Goal: Obtain resource: Download file/media

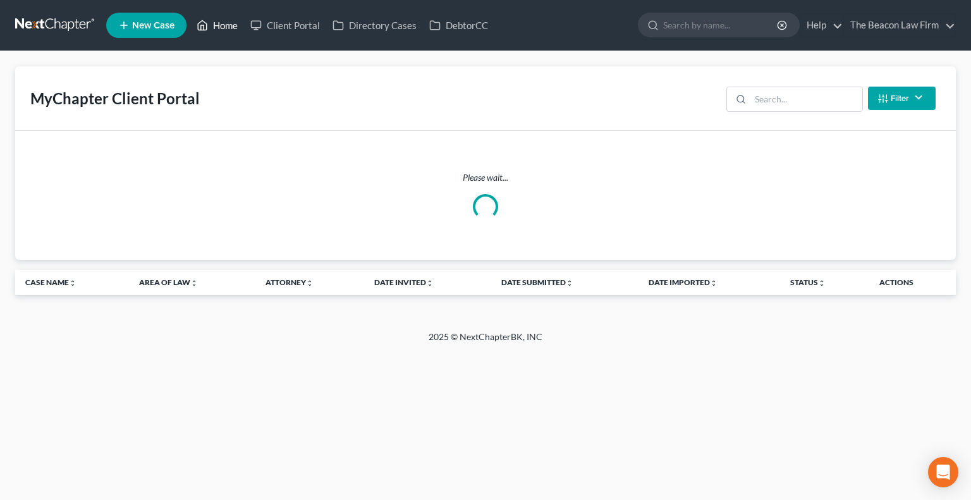
click at [222, 26] on link "Home" at bounding box center [217, 25] width 54 height 23
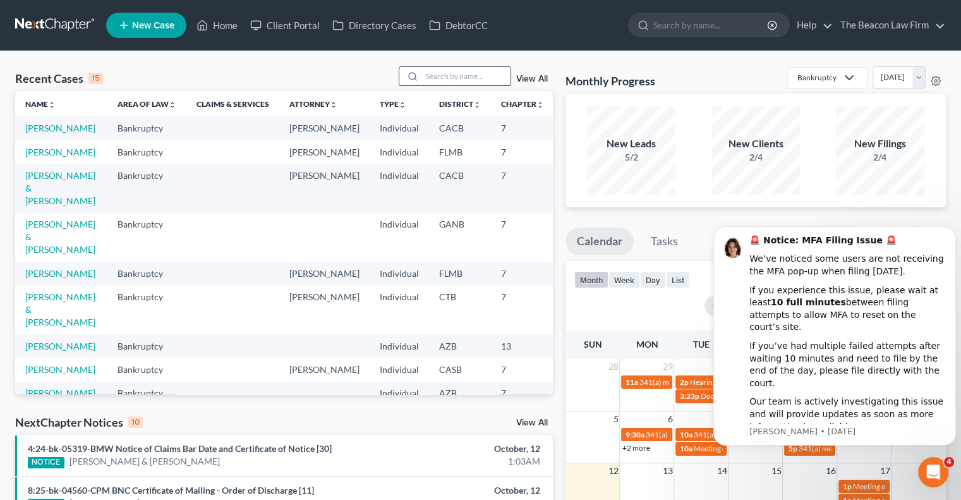
click at [503, 82] on input "search" at bounding box center [466, 76] width 88 height 18
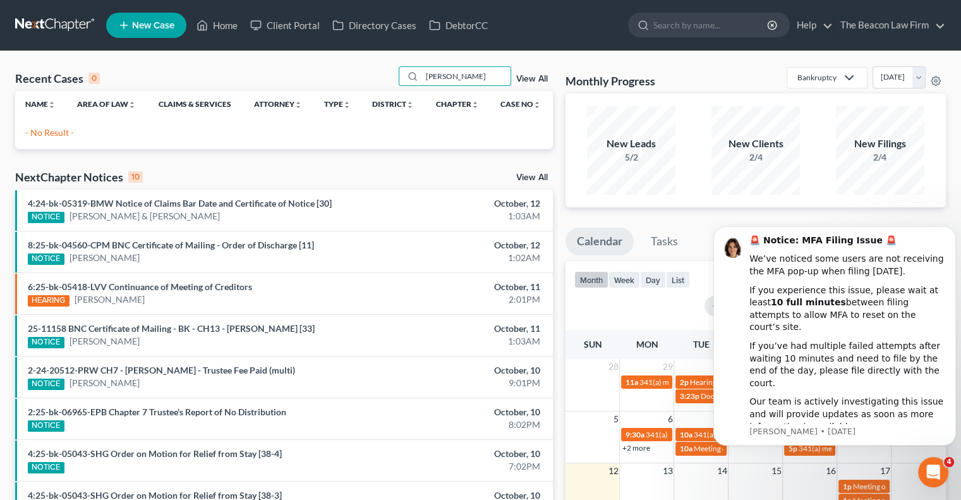
type input "Van winkel"
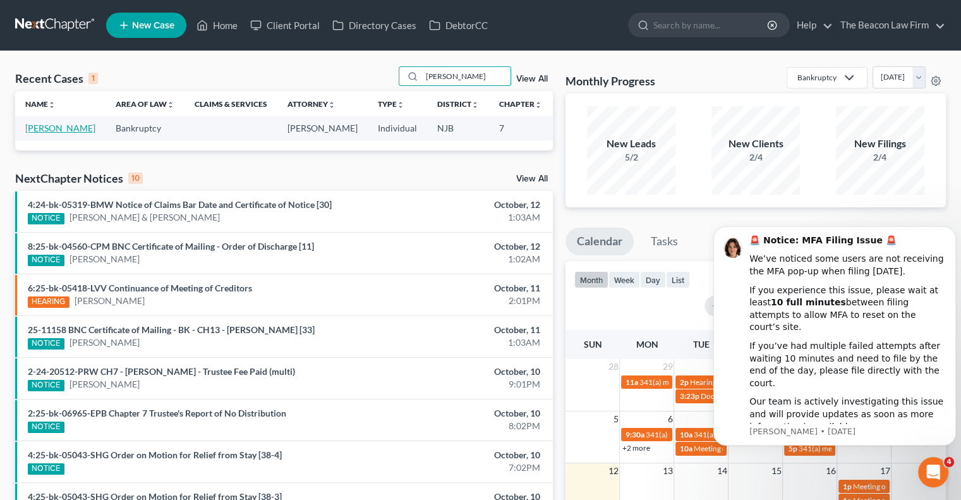
click at [33, 133] on link "Van Winkel, Kiky" at bounding box center [60, 128] width 70 height 11
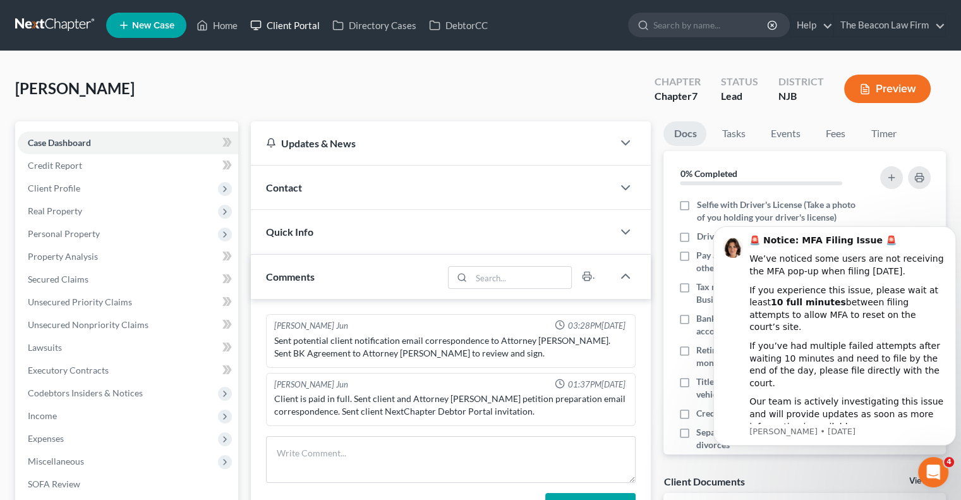
click at [290, 21] on link "Client Portal" at bounding box center [285, 25] width 82 height 23
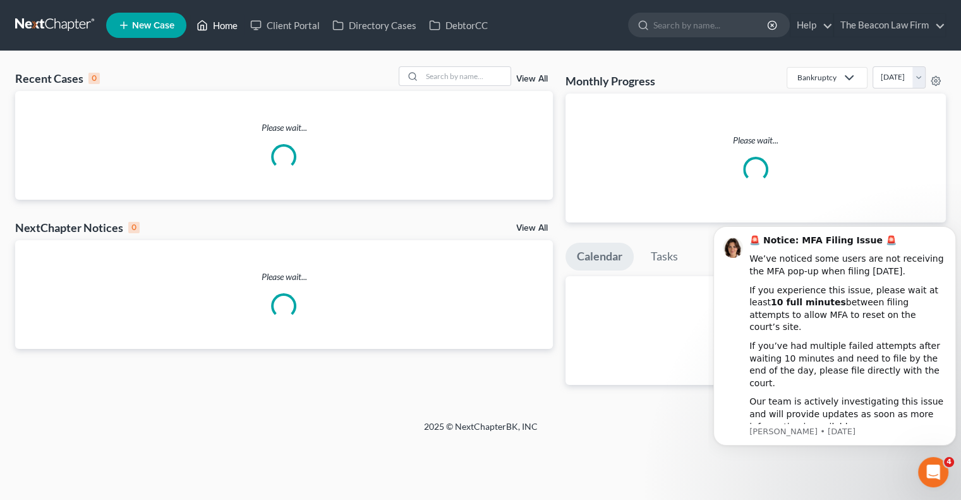
click at [216, 25] on link "Home" at bounding box center [217, 25] width 54 height 23
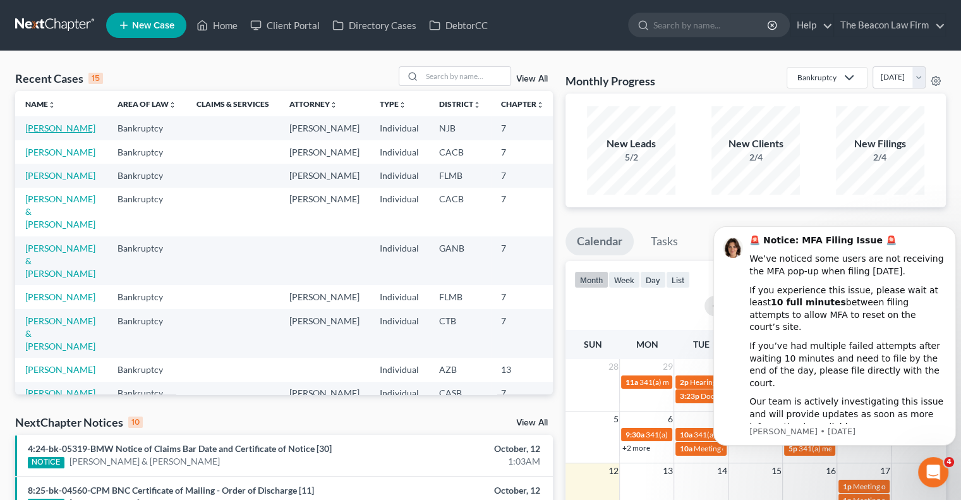
click at [32, 133] on link "Van Winkel, Kiky" at bounding box center [60, 128] width 70 height 11
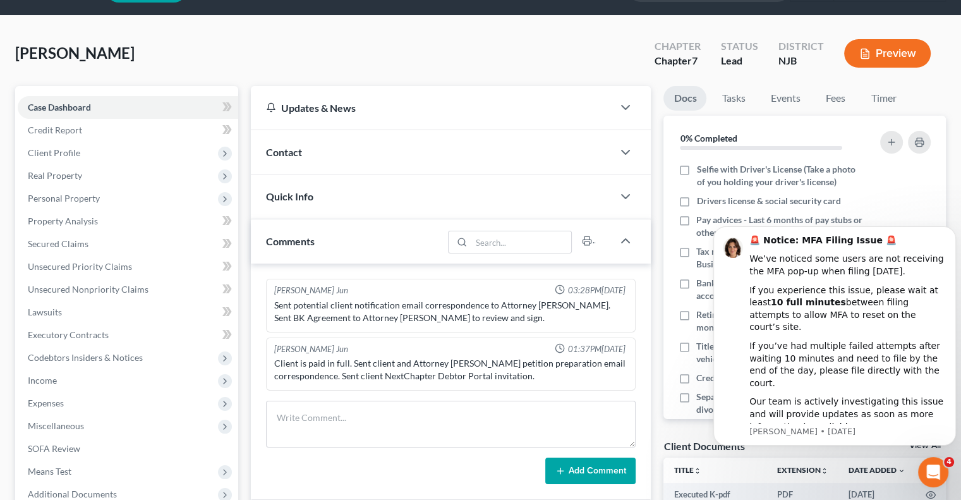
scroll to position [36, 0]
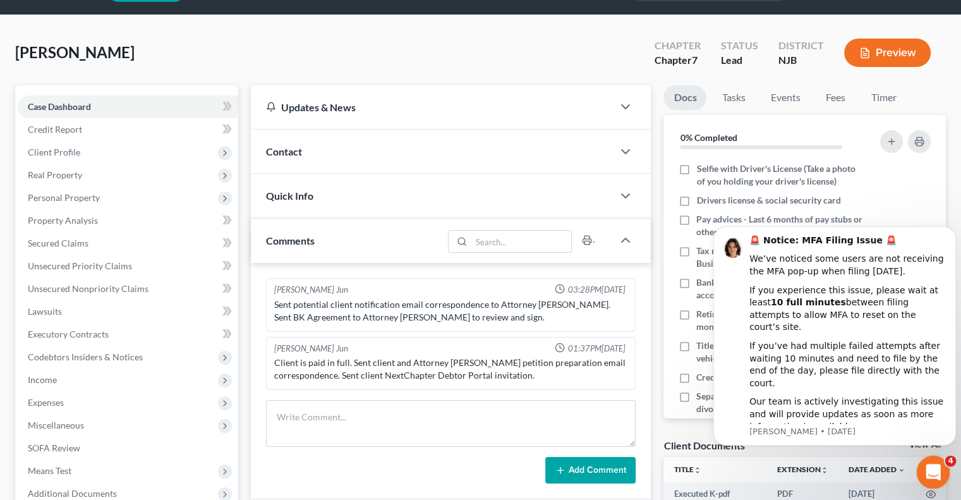
click at [932, 462] on icon "Open Intercom Messenger" at bounding box center [931, 470] width 21 height 21
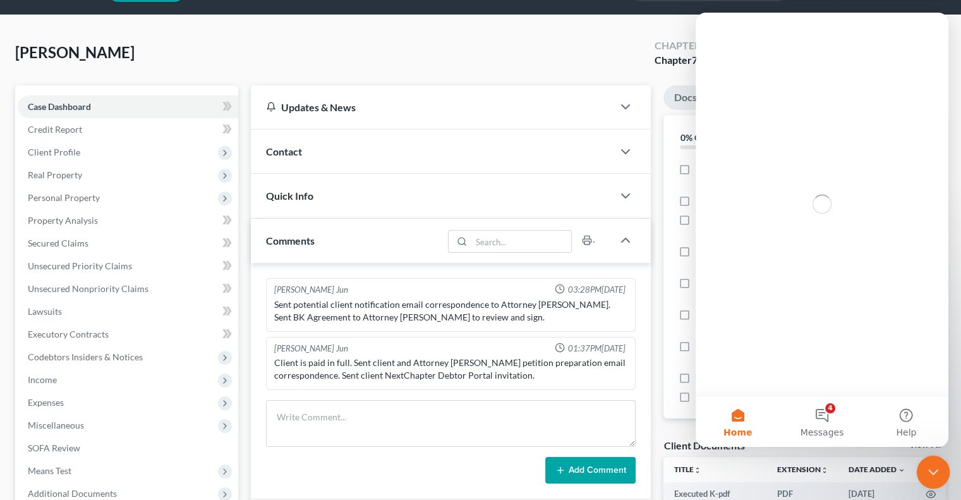
scroll to position [0, 0]
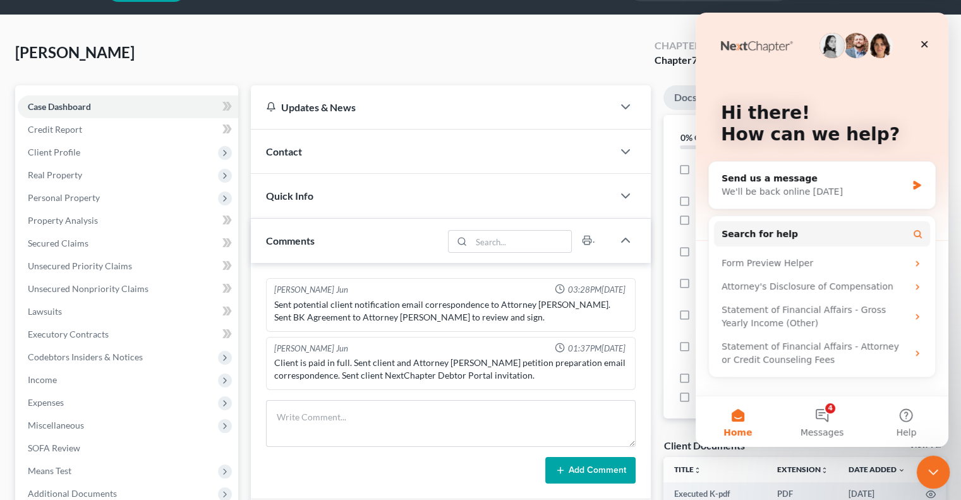
drag, startPoint x: 932, startPoint y: 466, endPoint x: 1847, endPoint y: 911, distance: 1017.9
click at [932, 465] on icon "Close Intercom Messenger" at bounding box center [931, 470] width 15 height 15
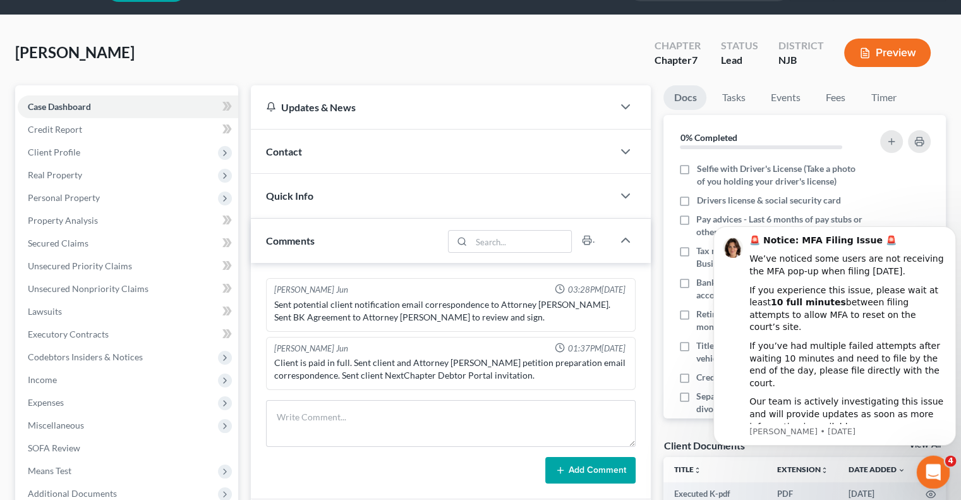
click at [930, 464] on icon "Open Intercom Messenger" at bounding box center [931, 470] width 21 height 21
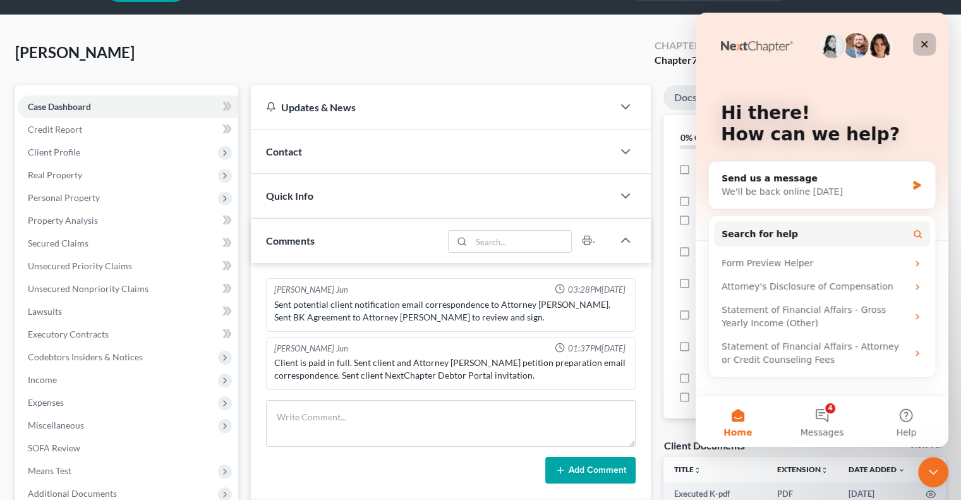
click at [921, 35] on div "Close" at bounding box center [924, 44] width 23 height 23
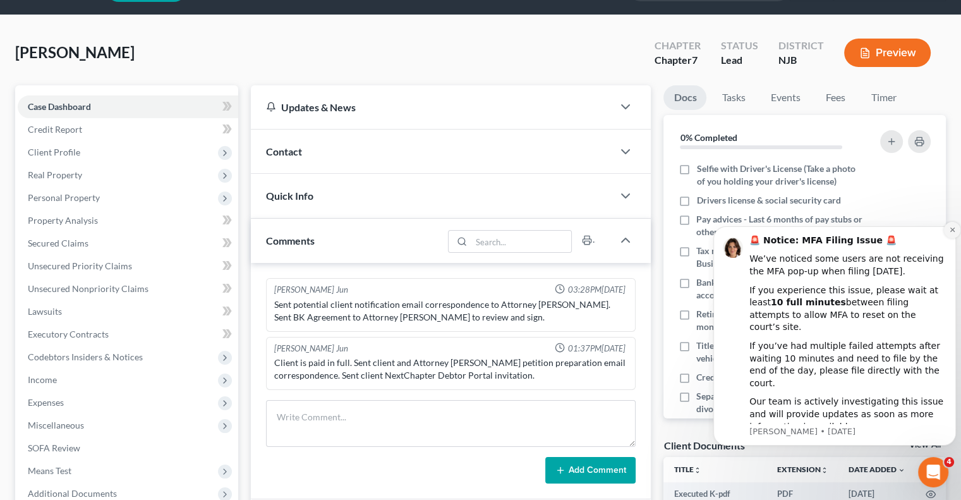
click at [951, 232] on icon "Dismiss notification" at bounding box center [952, 230] width 4 height 4
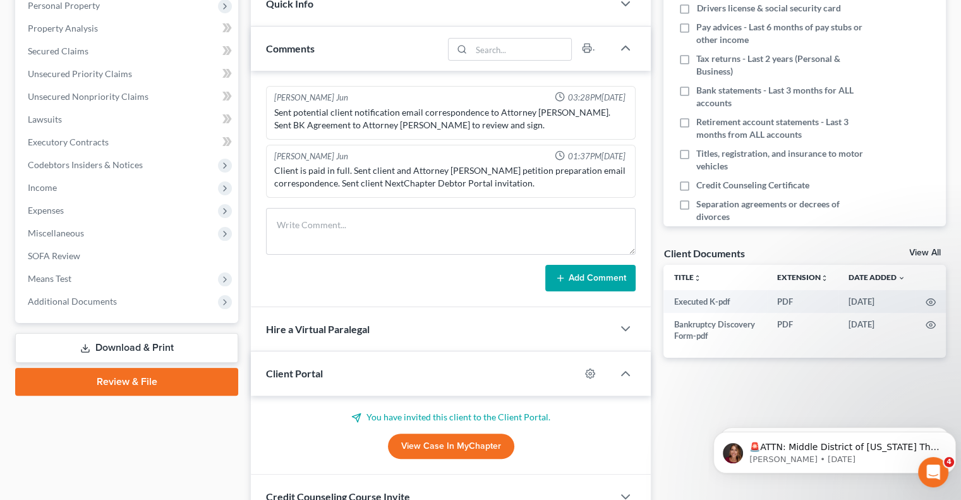
scroll to position [229, 0]
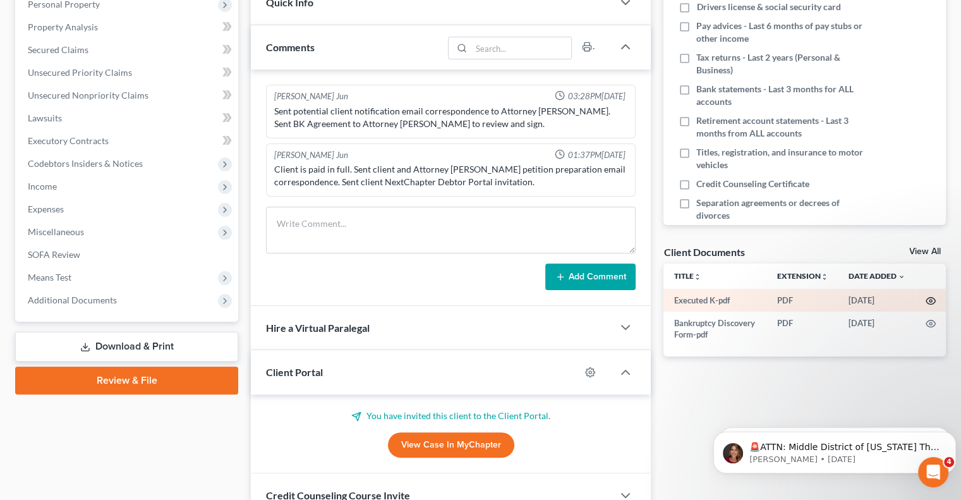
click at [928, 303] on icon "button" at bounding box center [931, 301] width 9 height 7
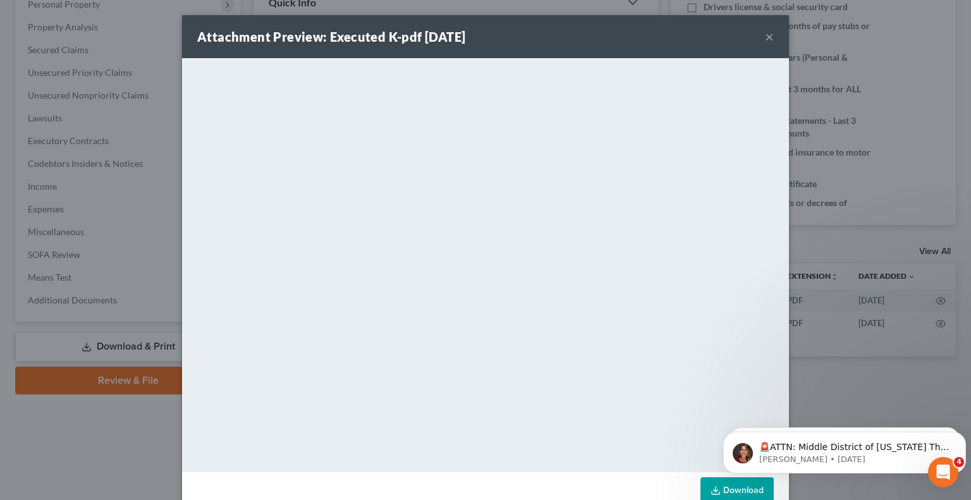
click at [718, 493] on html "🚨ATTN: Middle District of Florida The court has added a new Credit Counseling F…" at bounding box center [844, 449] width 253 height 88
click at [724, 490] on iframe at bounding box center [844, 449] width 253 height 88
drag, startPoint x: 720, startPoint y: 492, endPoint x: 713, endPoint y: 492, distance: 7.6
click at [713, 492] on icon at bounding box center [715, 490] width 10 height 10
drag, startPoint x: 1483, startPoint y: 443, endPoint x: 904, endPoint y: 426, distance: 579.2
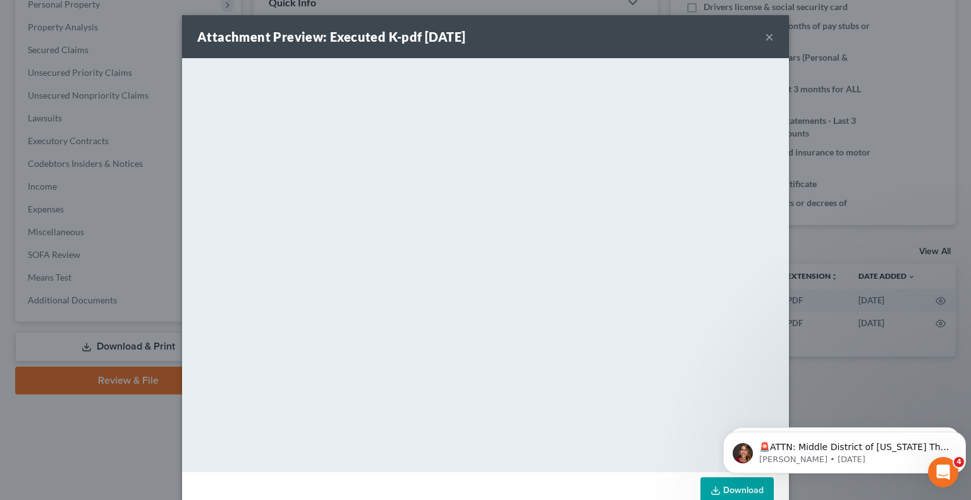
click at [769, 38] on button "×" at bounding box center [769, 36] width 9 height 15
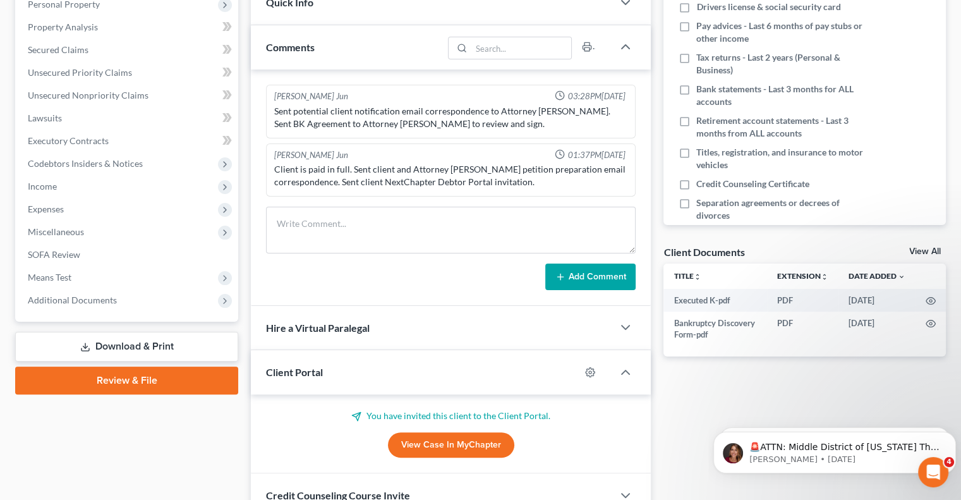
scroll to position [0, 0]
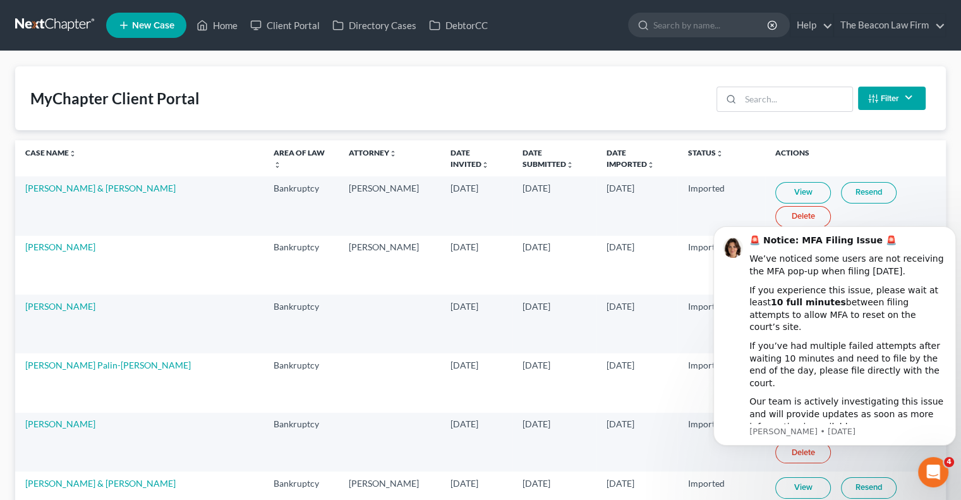
click at [950, 233] on icon "Dismiss notification" at bounding box center [953, 230] width 6 height 6
click at [949, 237] on body "🚨 Notice: MFA Filing Issue 🚨 We’ve noticed some users are not receiving the MFA…" at bounding box center [835, 357] width 243 height 264
click at [789, 100] on input "search" at bounding box center [797, 99] width 112 height 24
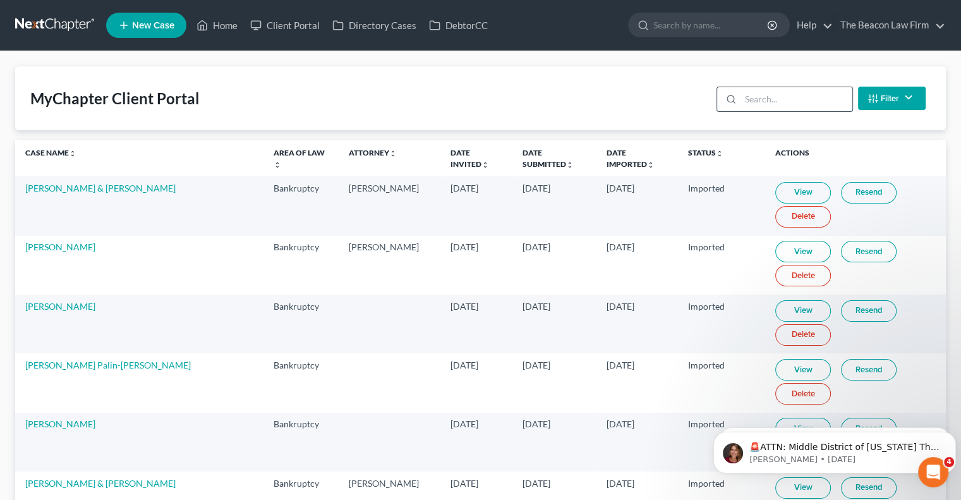
click at [772, 100] on input "search" at bounding box center [797, 99] width 112 height 24
click at [953, 435] on icon "Dismiss notification" at bounding box center [952, 435] width 7 height 7
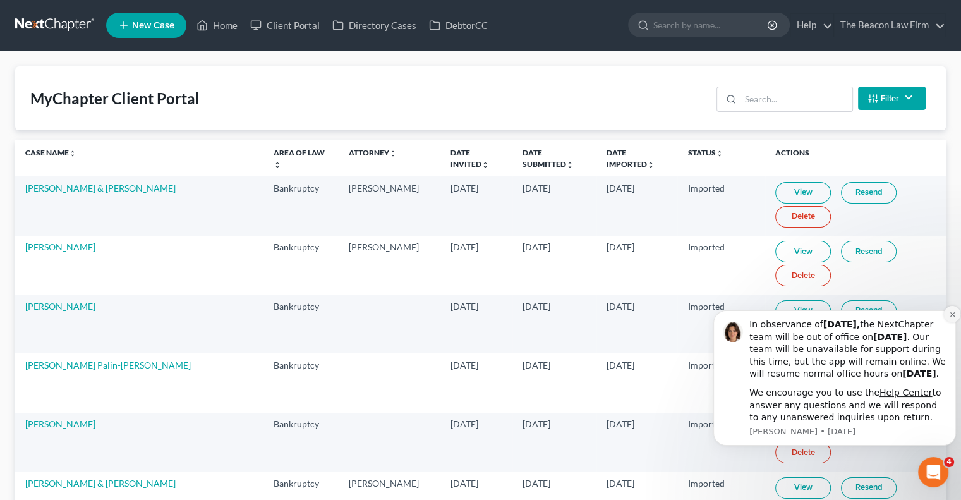
click at [950, 311] on icon "Dismiss notification" at bounding box center [952, 314] width 7 height 7
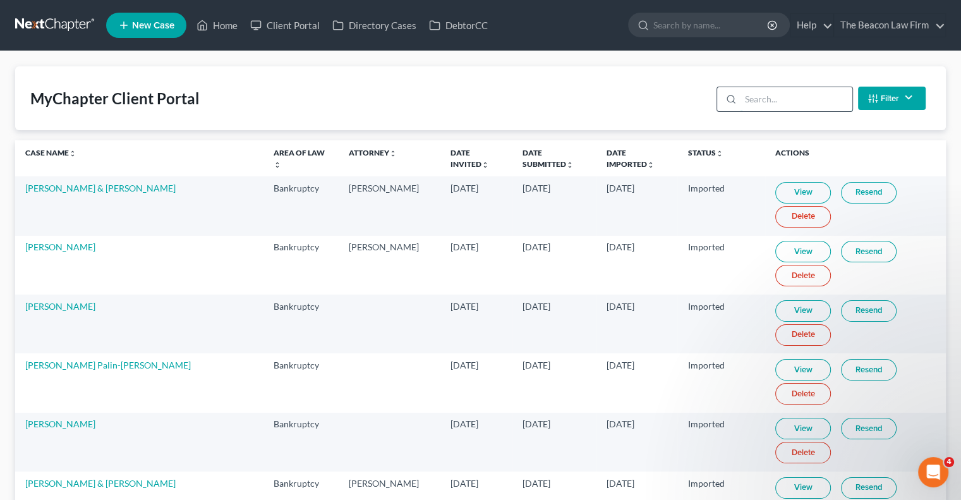
click at [772, 101] on input "search" at bounding box center [797, 99] width 112 height 24
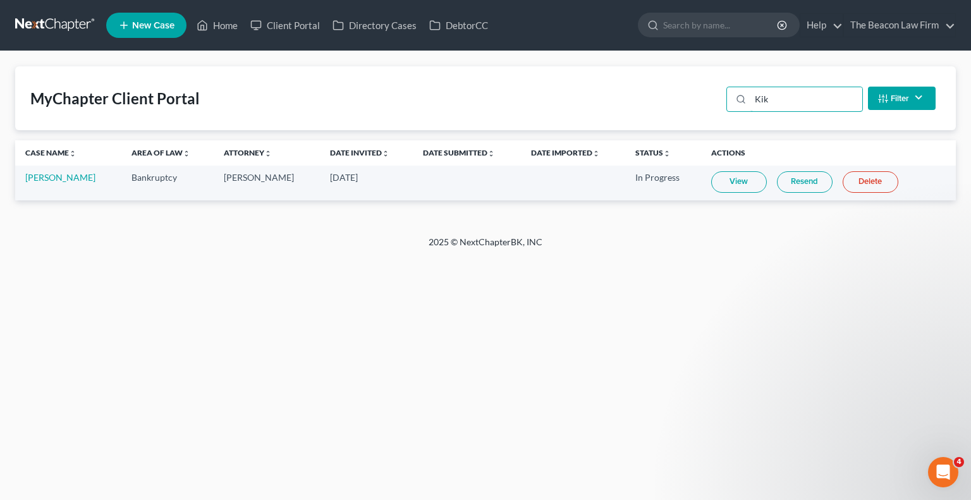
type input "Kik"
click at [736, 179] on link "View" at bounding box center [739, 181] width 56 height 21
